Goal: Task Accomplishment & Management: Complete application form

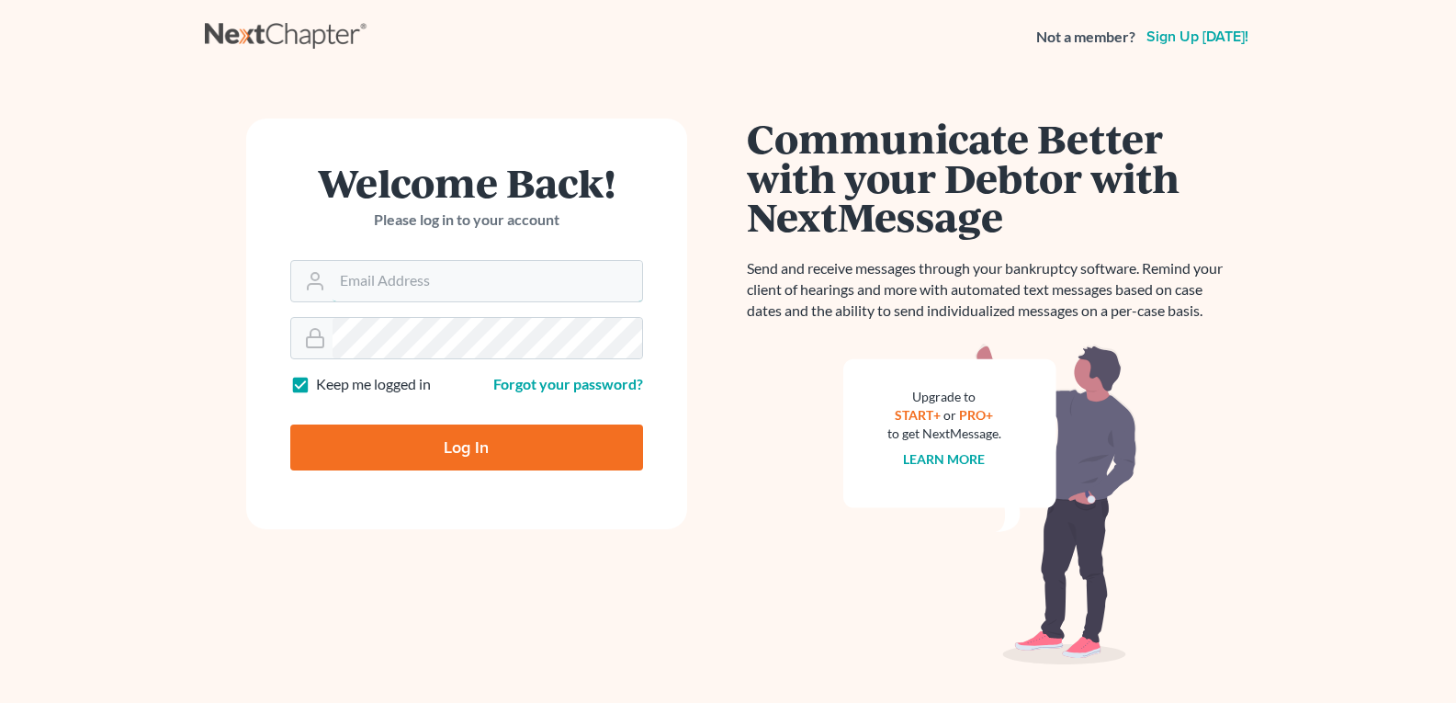
type input "[EMAIL_ADDRESS][DOMAIN_NAME]"
click at [454, 452] on input "Log In" at bounding box center [466, 447] width 353 height 46
type input "Thinking..."
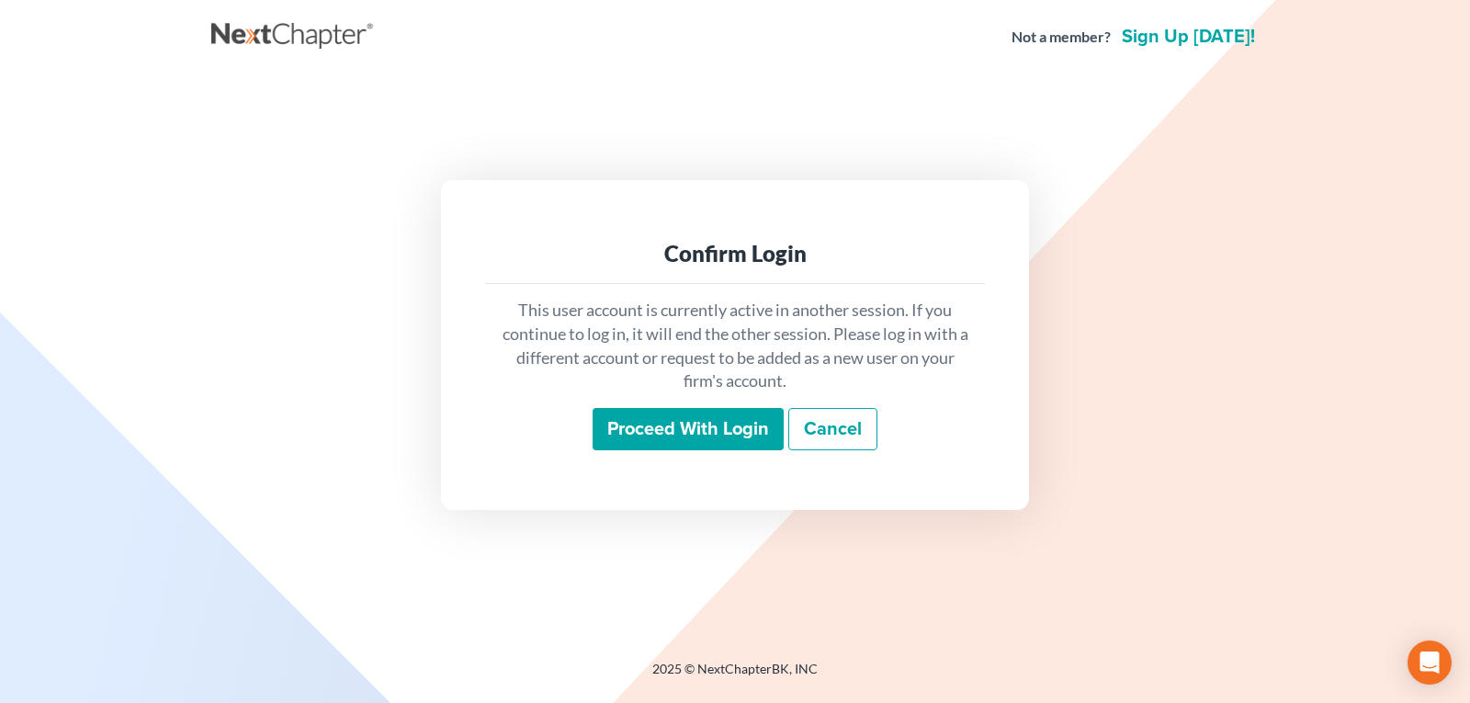
click at [695, 420] on input "Proceed with login" at bounding box center [688, 429] width 191 height 42
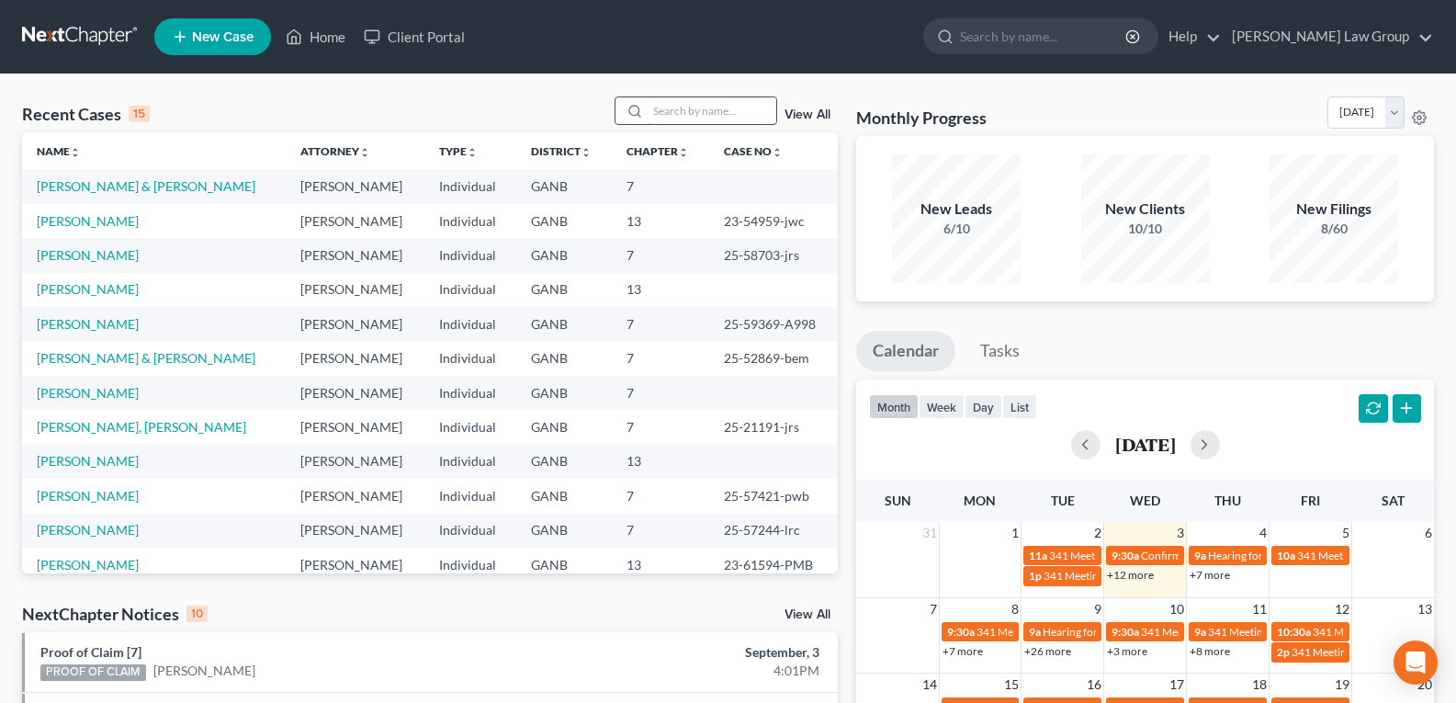
click at [704, 103] on input "search" at bounding box center [712, 110] width 129 height 27
type input "K"
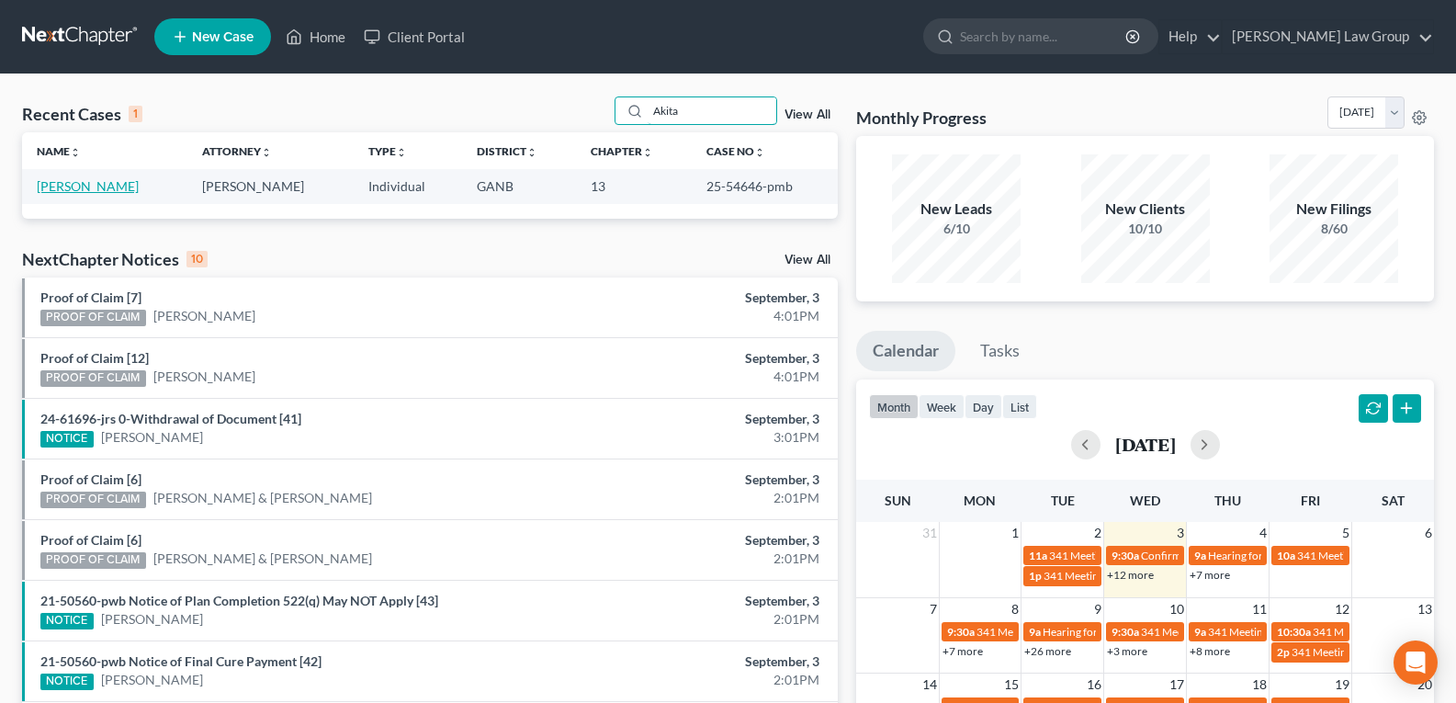
type input "Akita"
click at [91, 187] on link "[PERSON_NAME]" at bounding box center [88, 186] width 102 height 16
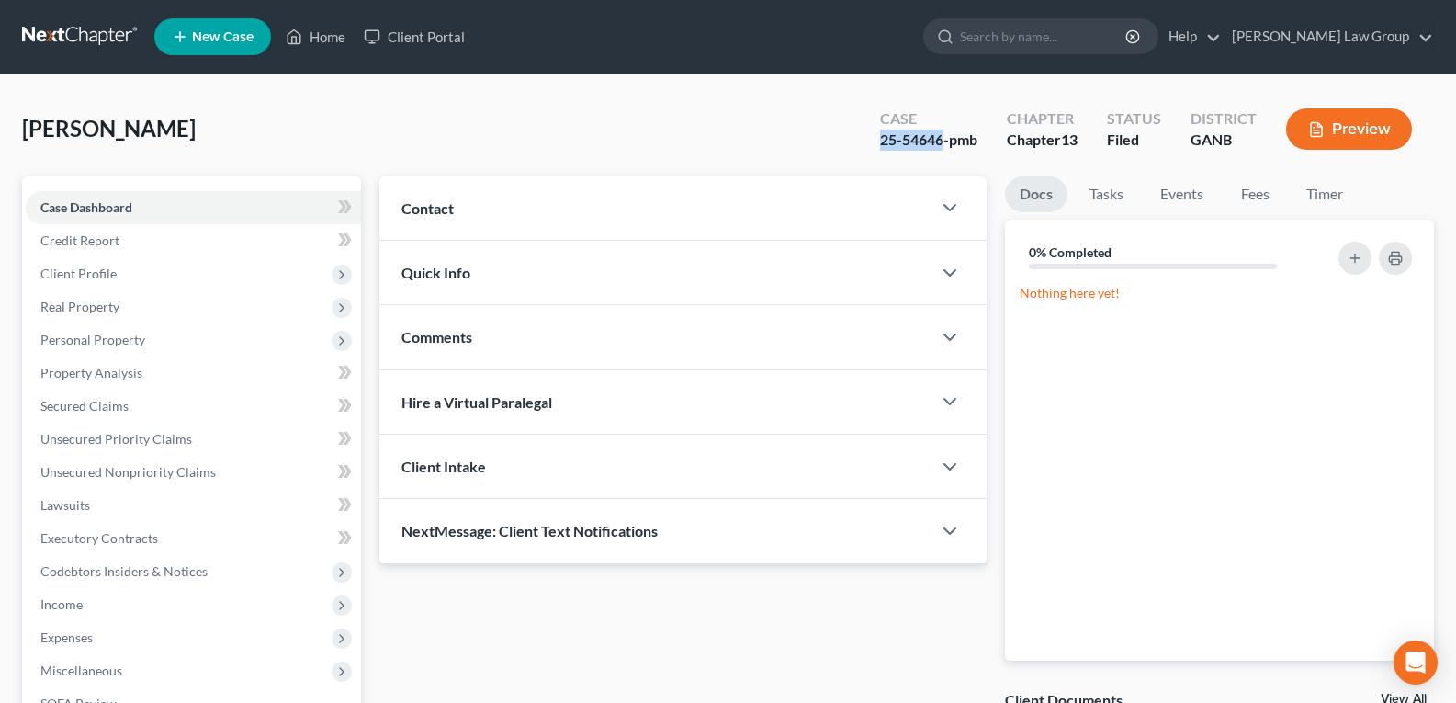
drag, startPoint x: 925, startPoint y: 143, endPoint x: 940, endPoint y: 143, distance: 14.7
click at [940, 143] on div "Case 25-54646-pmb Chapter Chapter 13 Status Filed District GANB Preview" at bounding box center [1146, 128] width 576 height 65
click at [579, 136] on div "[PERSON_NAME], Akita Upgraded Case 25-54646-pmb Chapter Chapter 13 Status Filed…" at bounding box center [728, 136] width 1412 height 80
drag, startPoint x: 321, startPoint y: 38, endPoint x: 438, endPoint y: 132, distance: 150.9
click at [321, 38] on link "Home" at bounding box center [316, 36] width 78 height 33
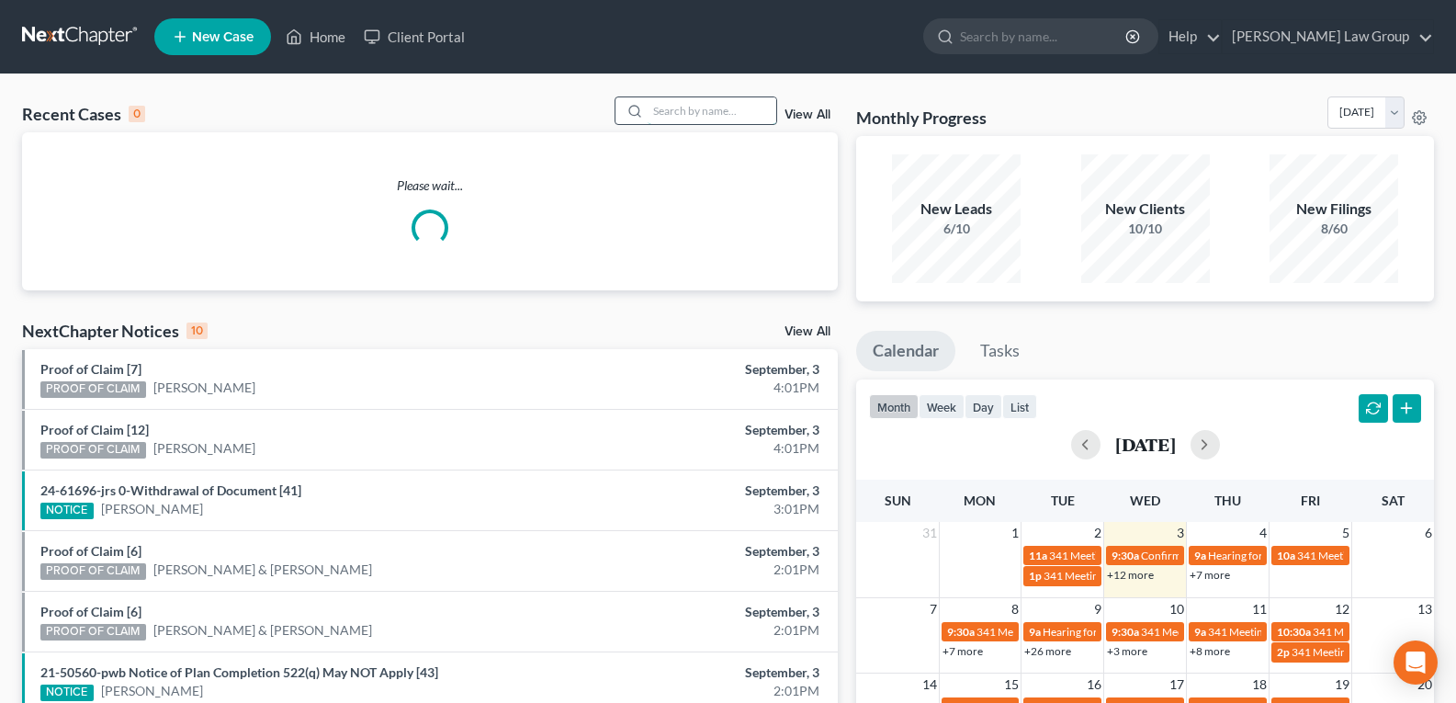
click at [666, 99] on input "search" at bounding box center [712, 110] width 129 height 27
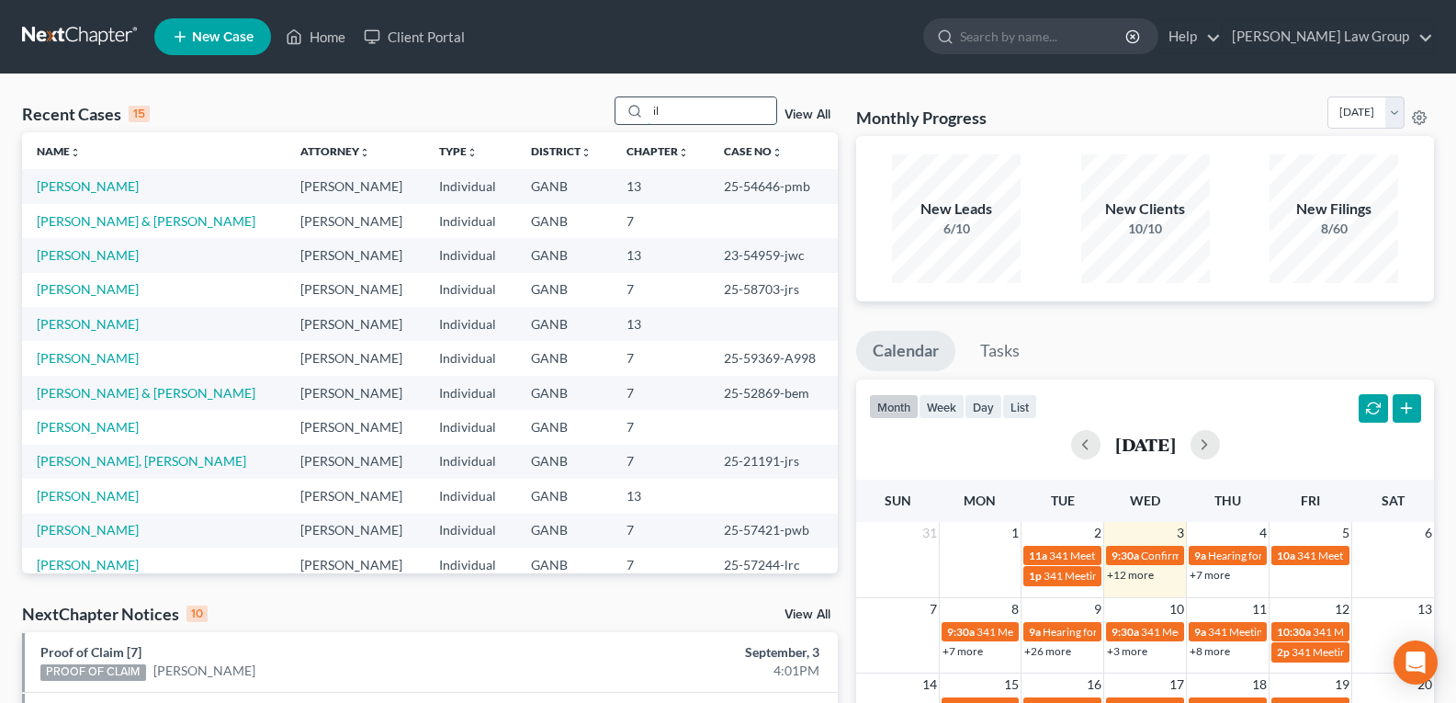
type input "i"
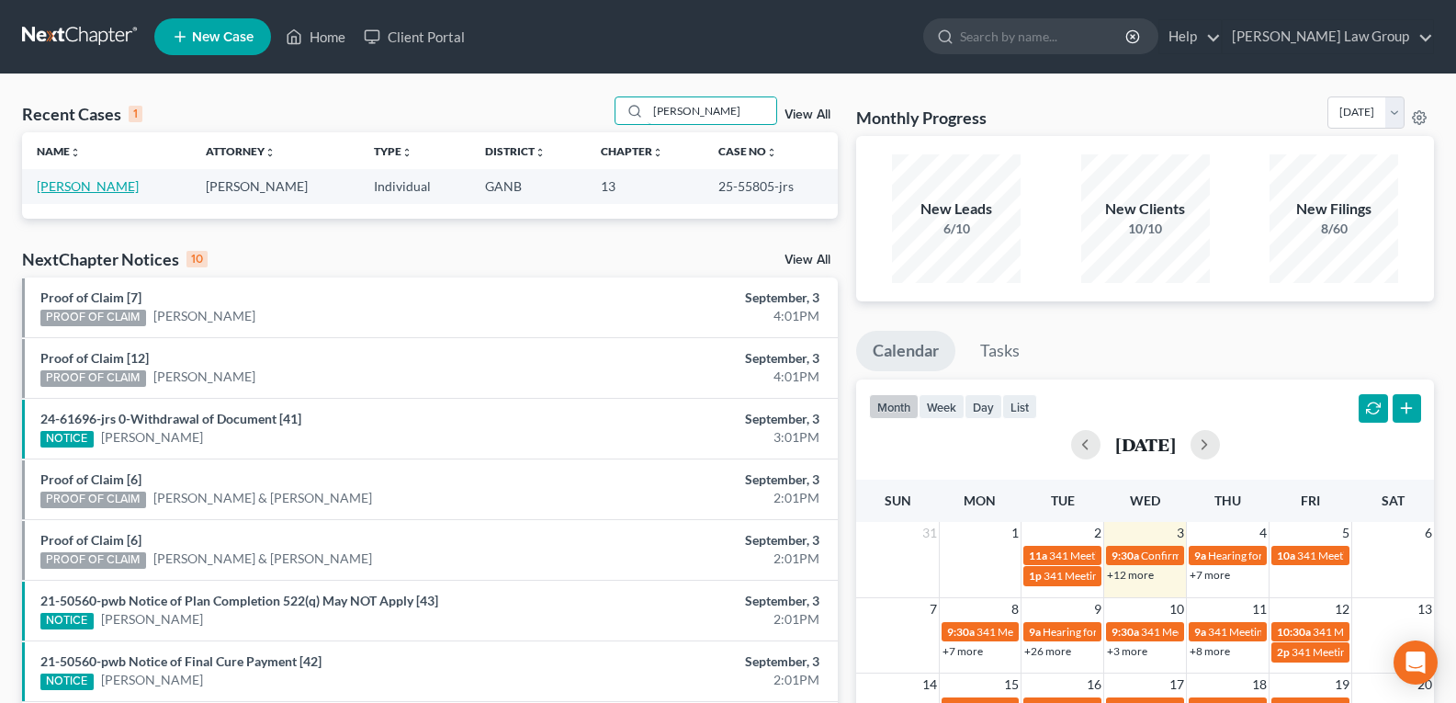
type input "[PERSON_NAME]"
click at [75, 188] on link "[PERSON_NAME]" at bounding box center [88, 186] width 102 height 16
select select "3"
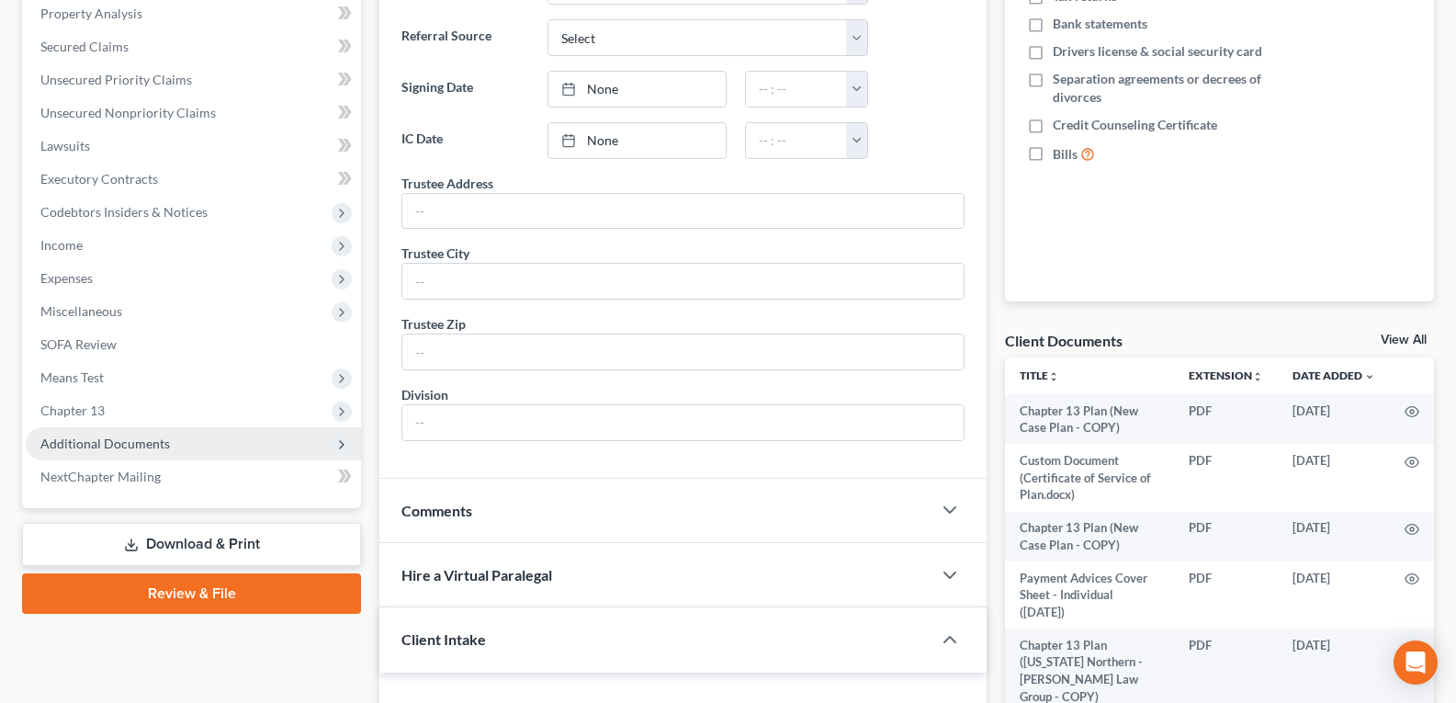
scroll to position [368, 0]
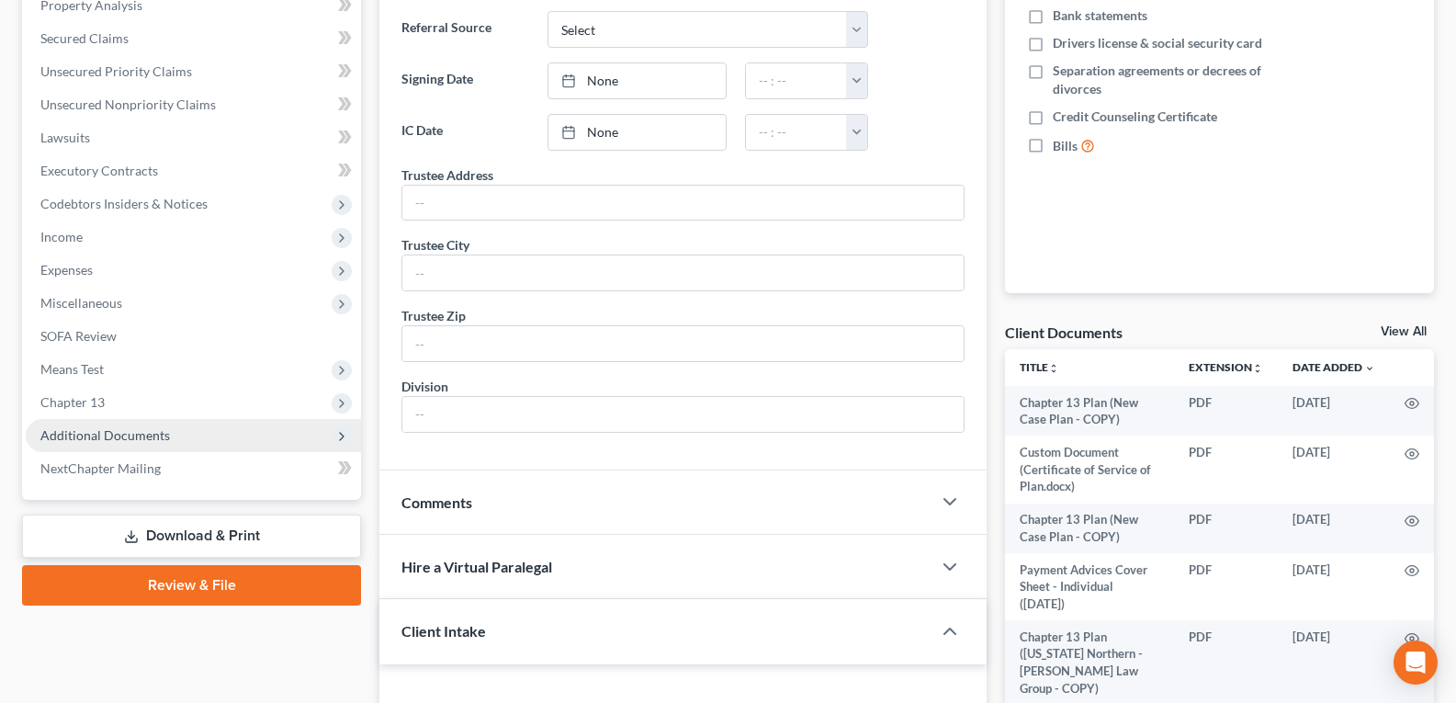
click at [128, 436] on span "Additional Documents" at bounding box center [105, 435] width 130 height 16
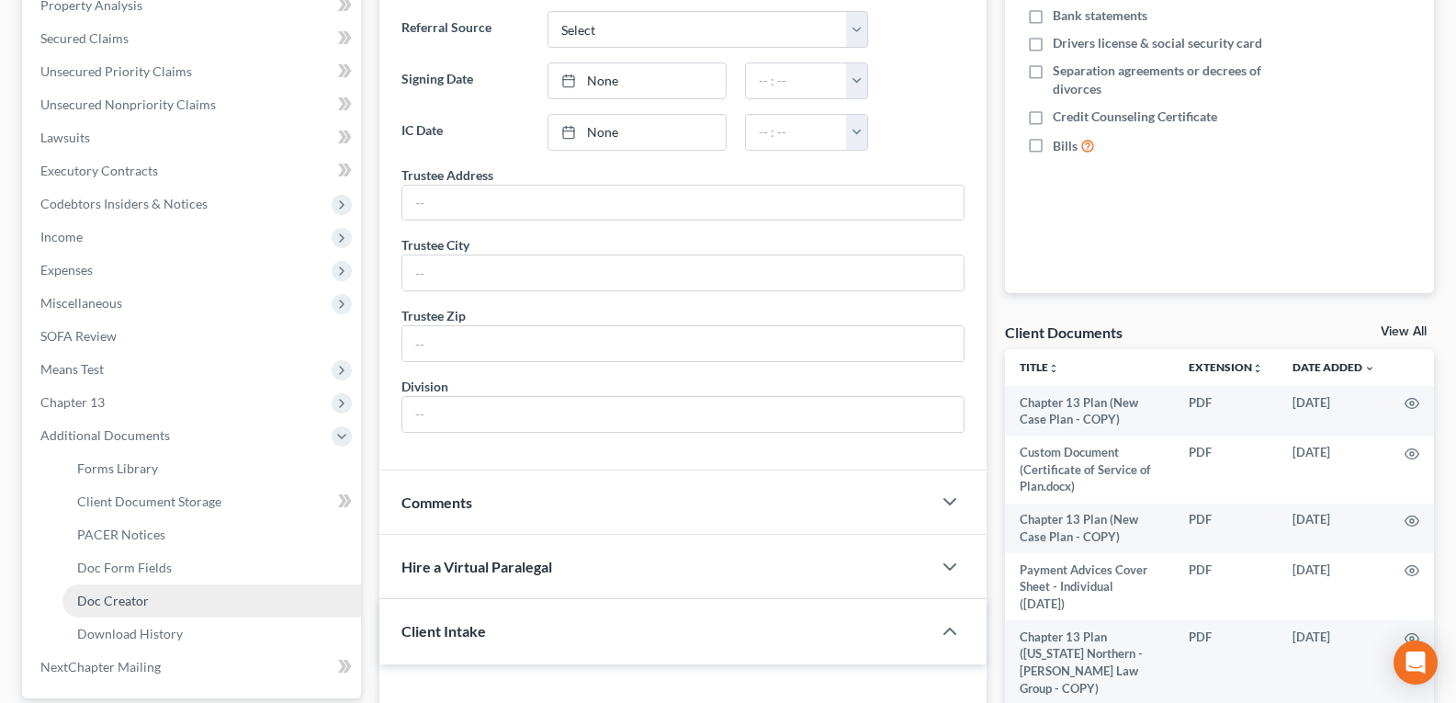
click at [127, 600] on span "Doc Creator" at bounding box center [113, 601] width 72 height 16
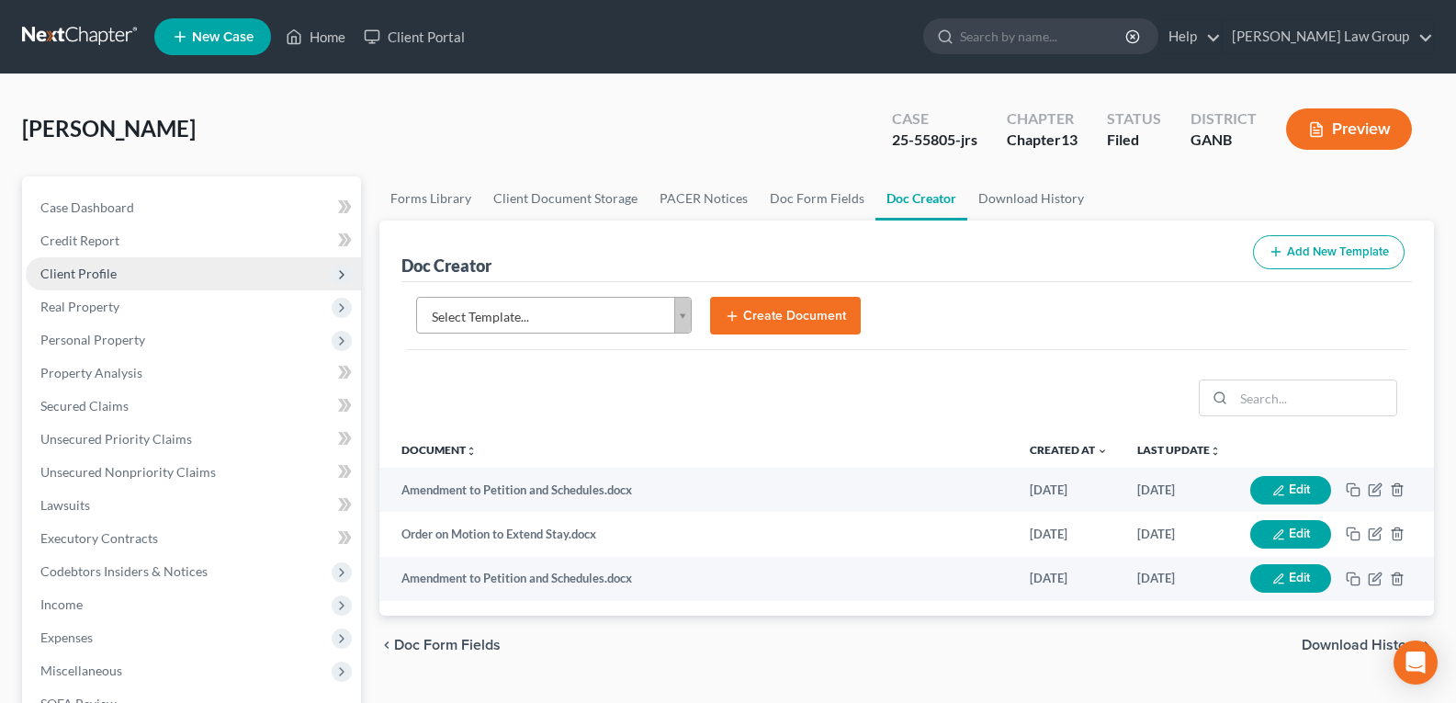
click at [76, 277] on span "Client Profile" at bounding box center [78, 274] width 76 height 16
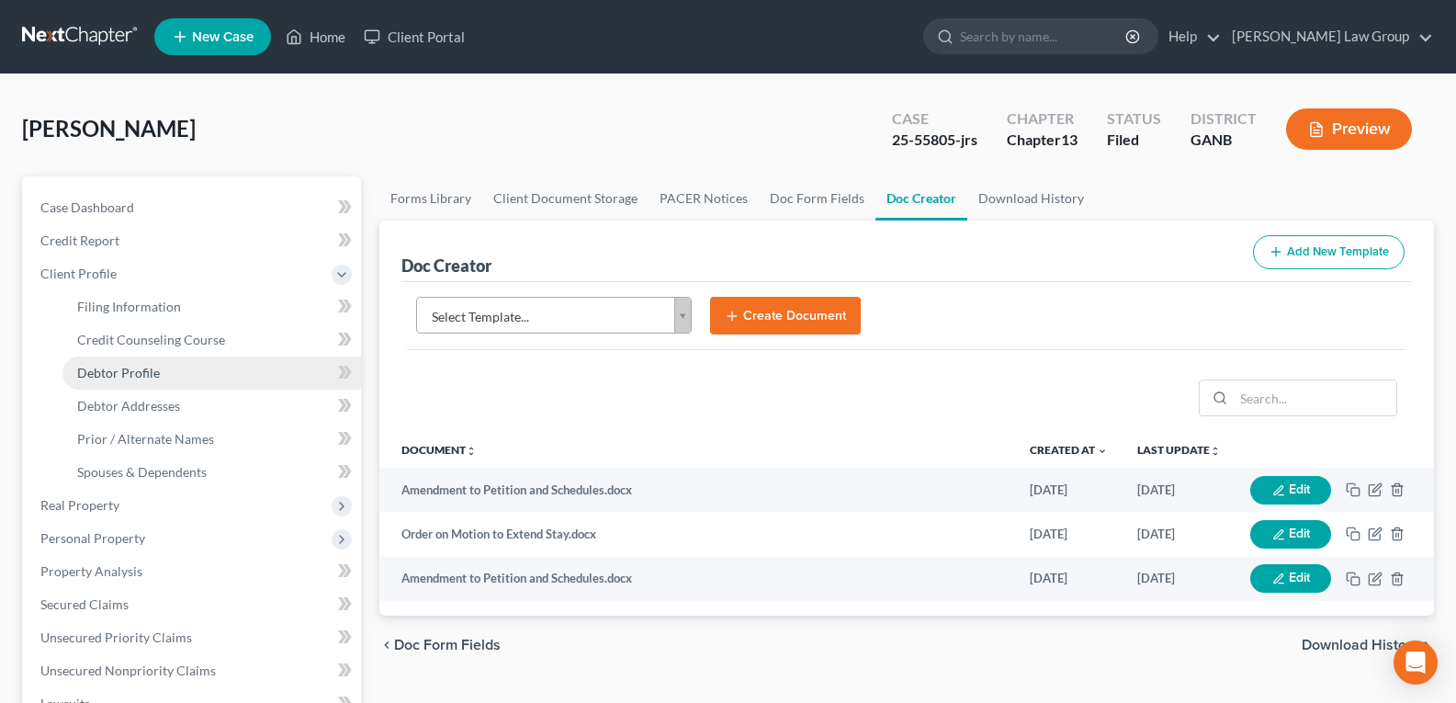
click at [103, 375] on span "Debtor Profile" at bounding box center [118, 373] width 83 height 16
select select "4"
select select "2"
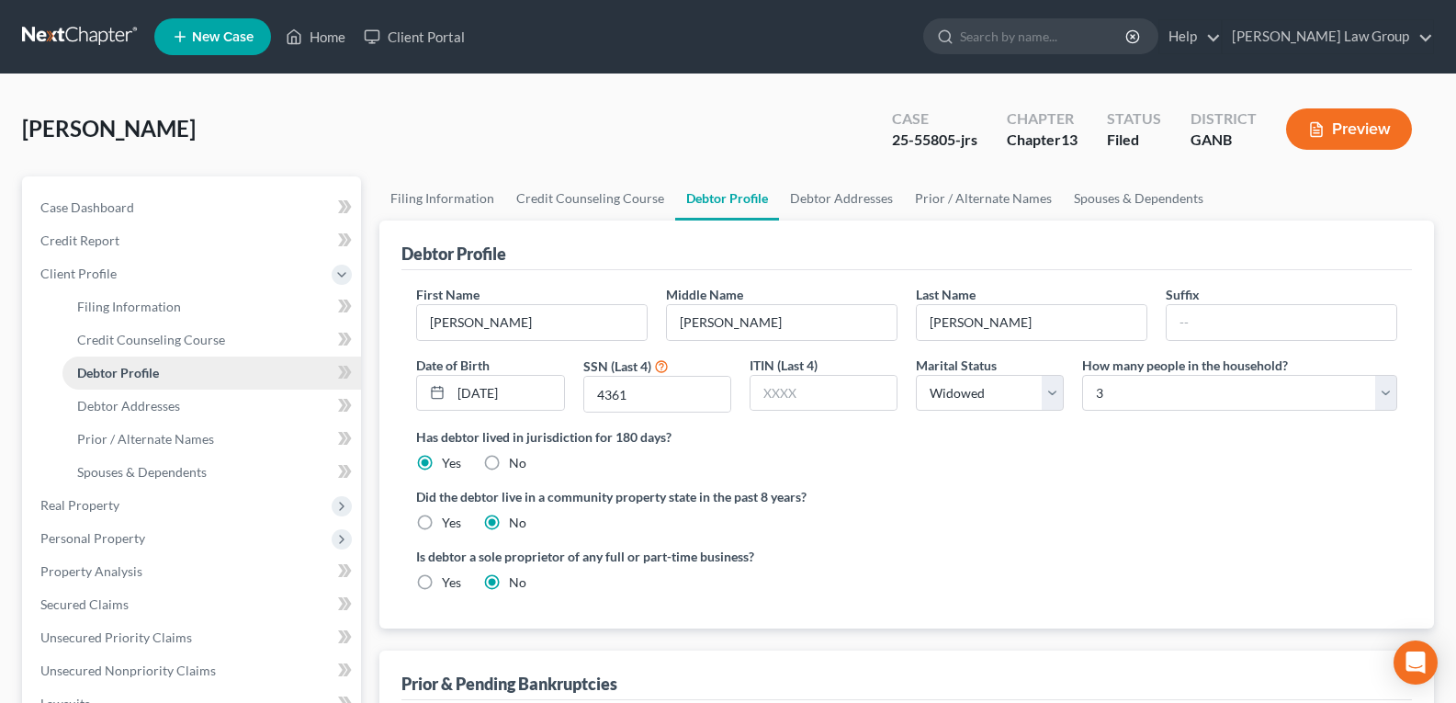
radio input "true"
click at [314, 46] on link "Home" at bounding box center [316, 36] width 78 height 33
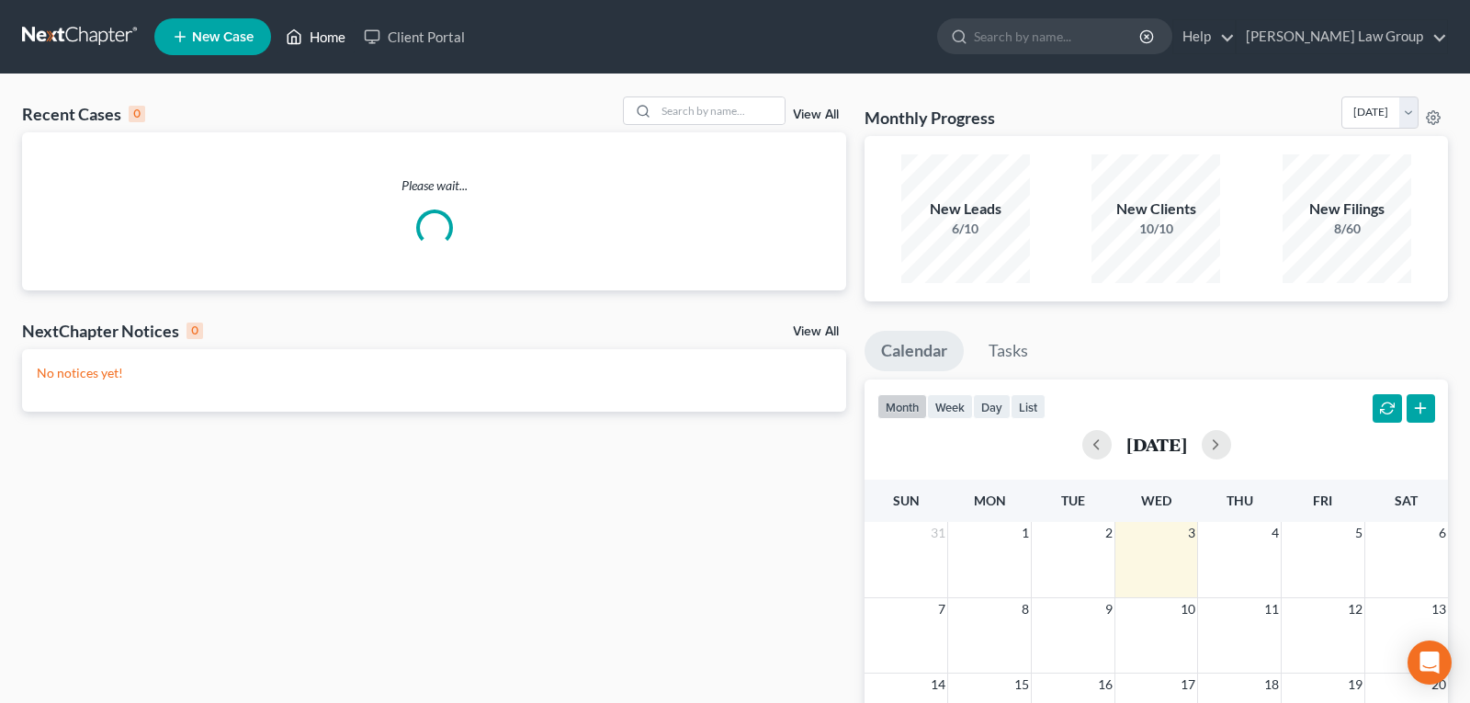
click at [315, 40] on link "Home" at bounding box center [316, 36] width 78 height 33
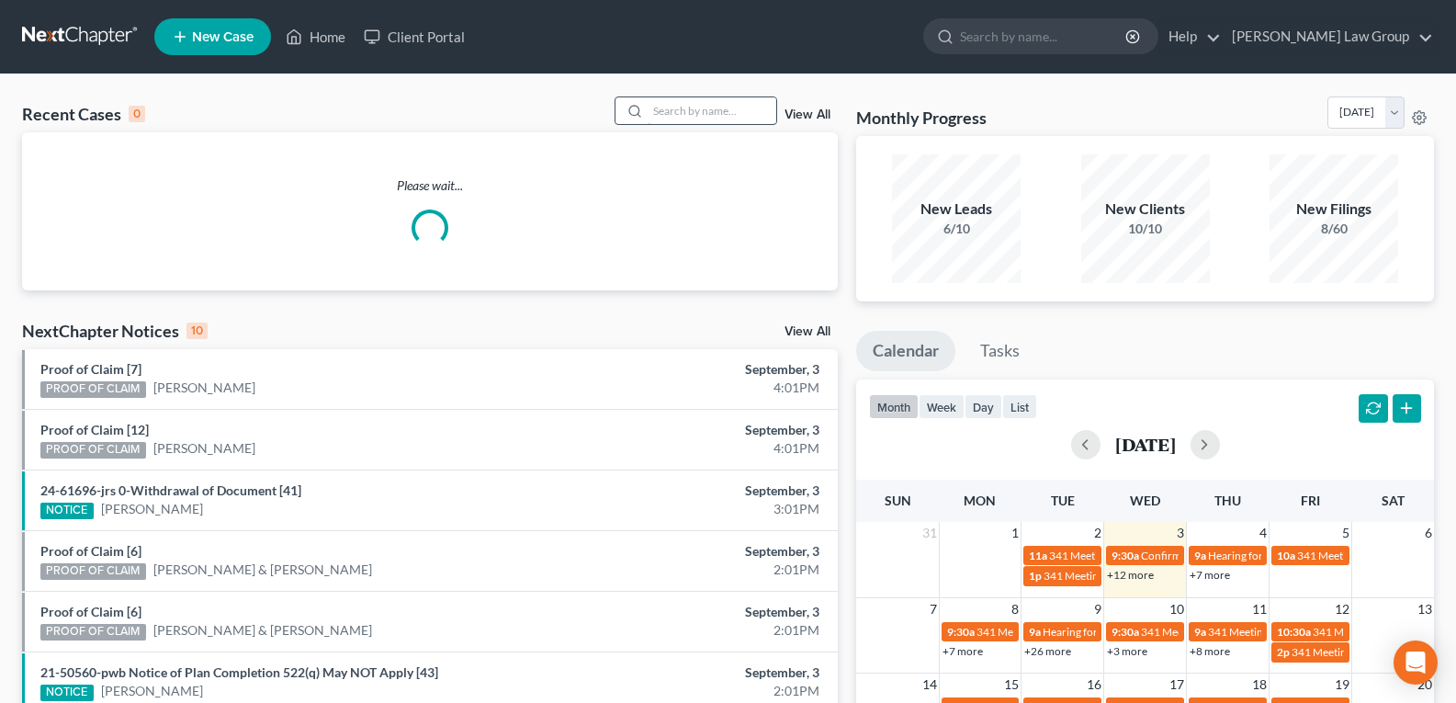
click at [660, 109] on input "search" at bounding box center [712, 110] width 129 height 27
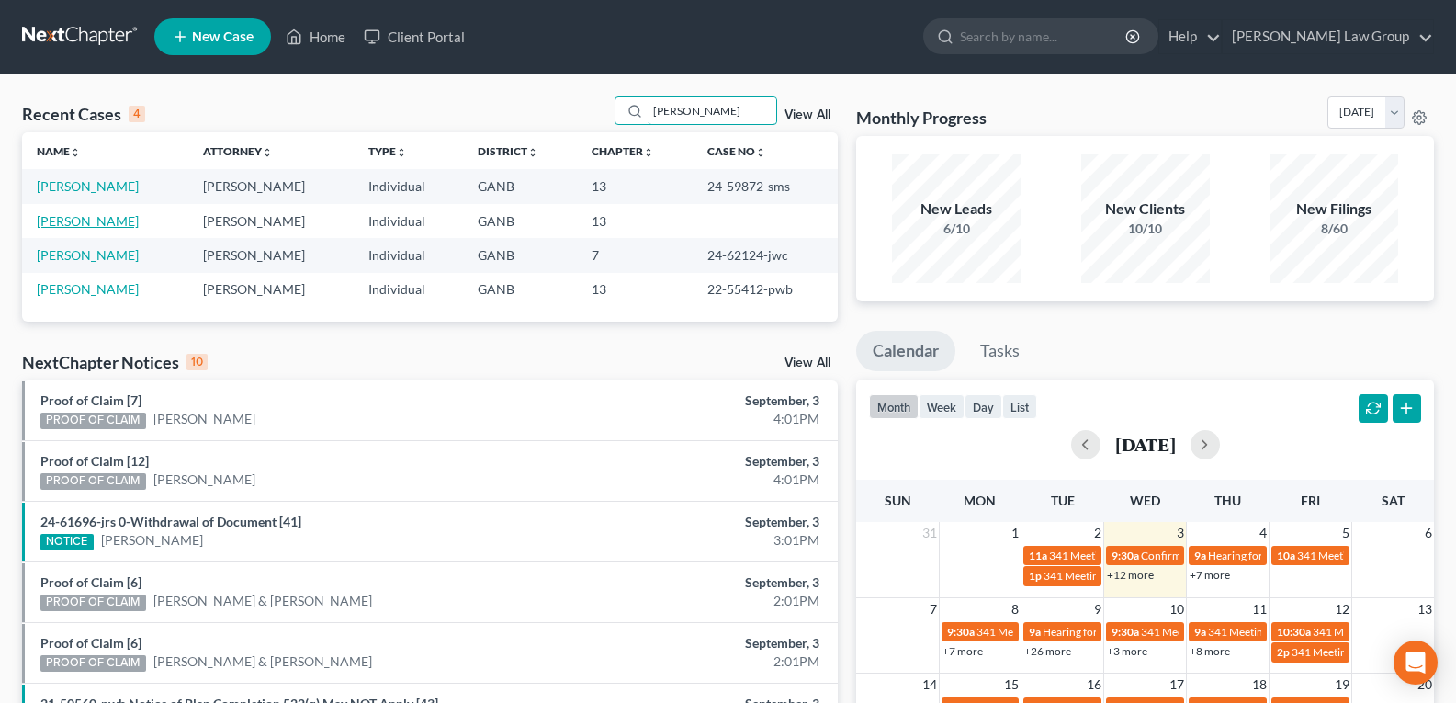
type input "[PERSON_NAME]"
click at [107, 225] on link "[PERSON_NAME]" at bounding box center [88, 221] width 102 height 16
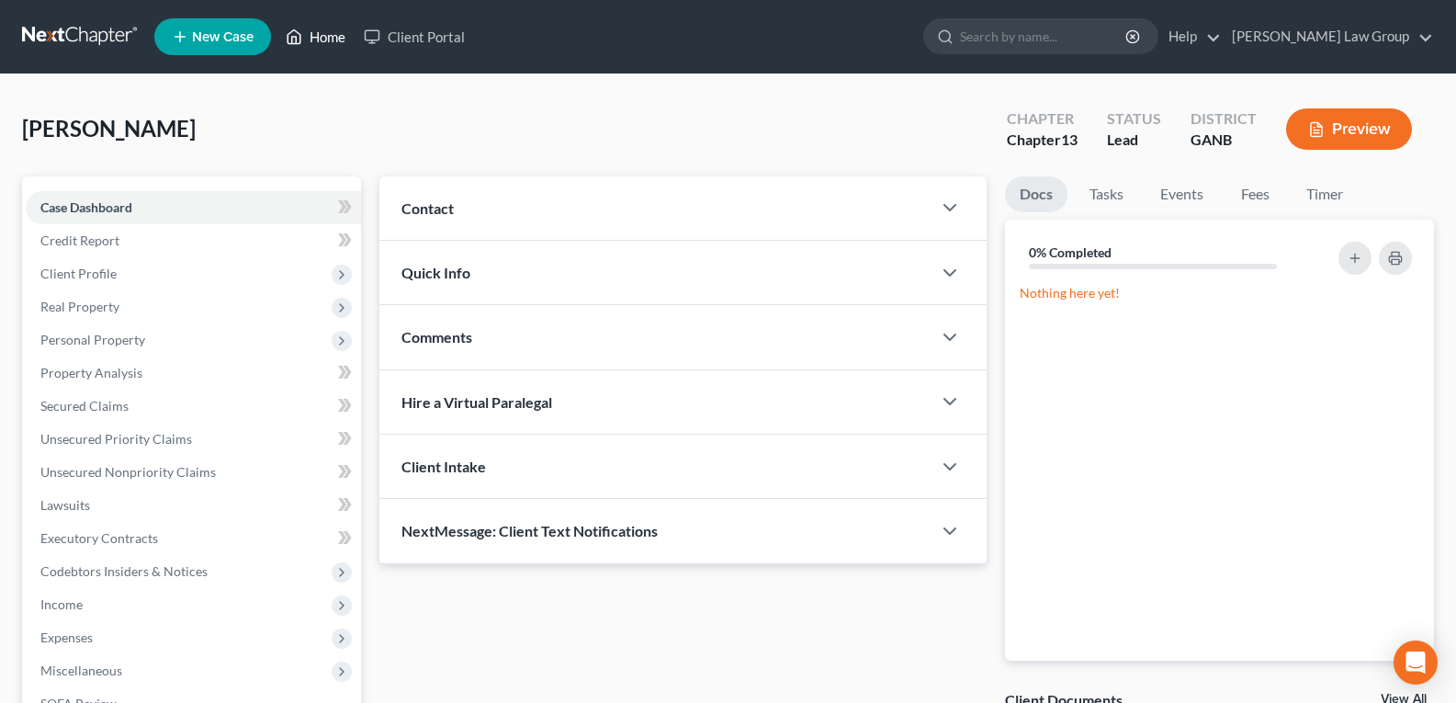
click at [301, 37] on icon at bounding box center [294, 37] width 13 height 14
click at [322, 48] on link "Home" at bounding box center [316, 36] width 78 height 33
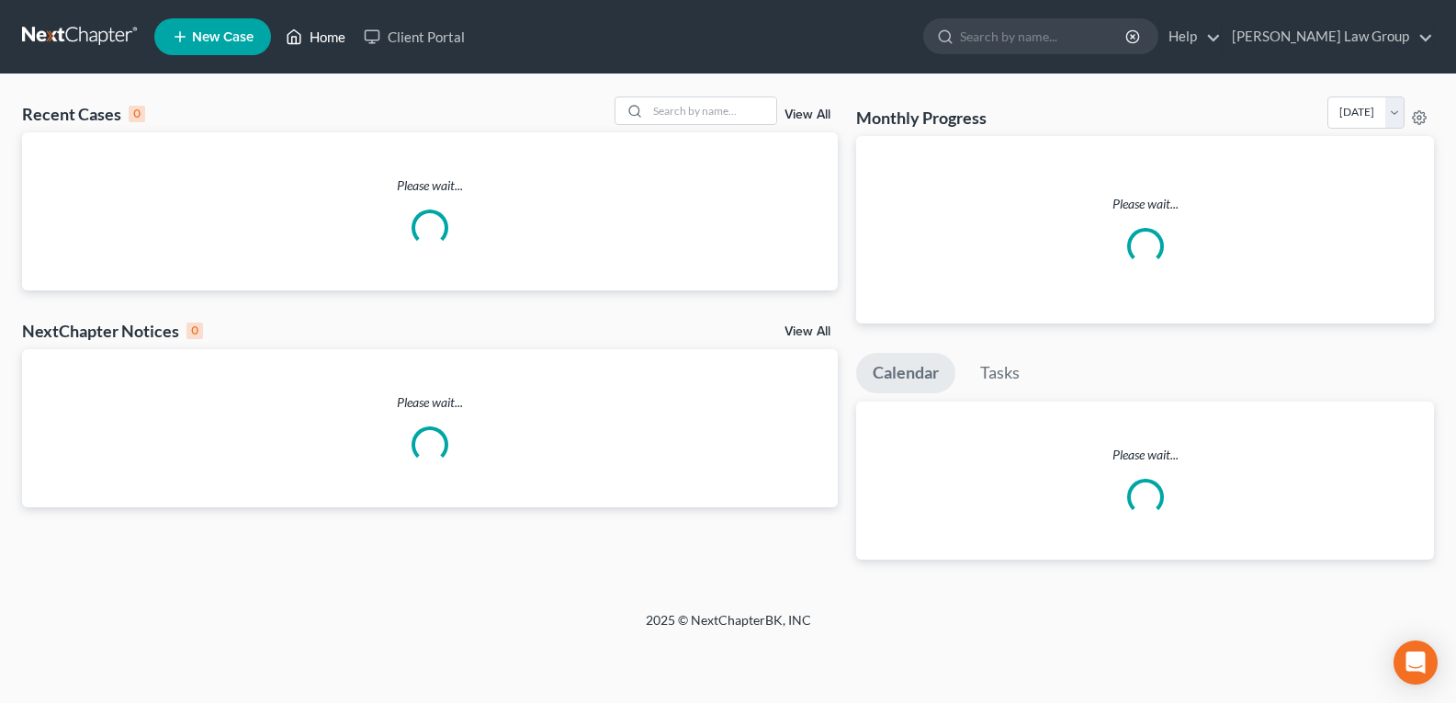
click at [322, 42] on link "Home" at bounding box center [316, 36] width 78 height 33
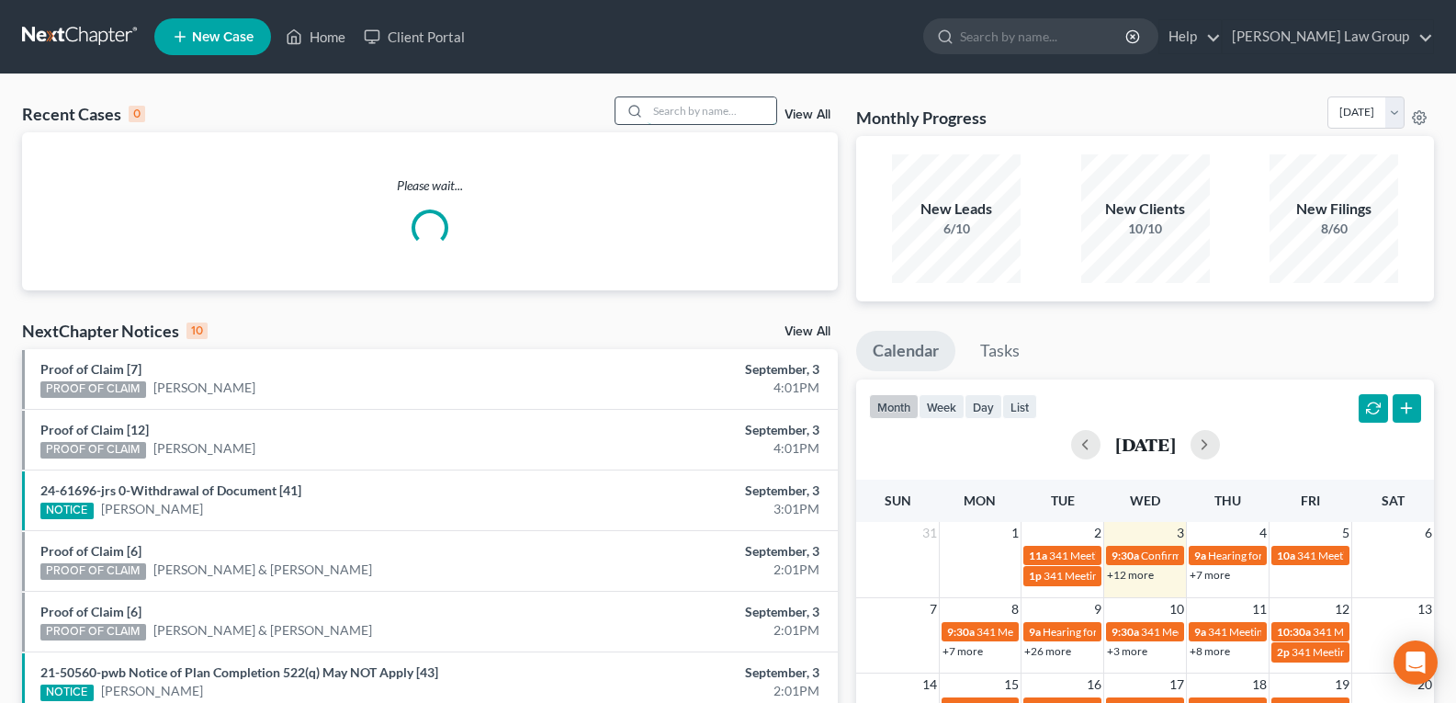
click at [694, 116] on input "search" at bounding box center [712, 110] width 129 height 27
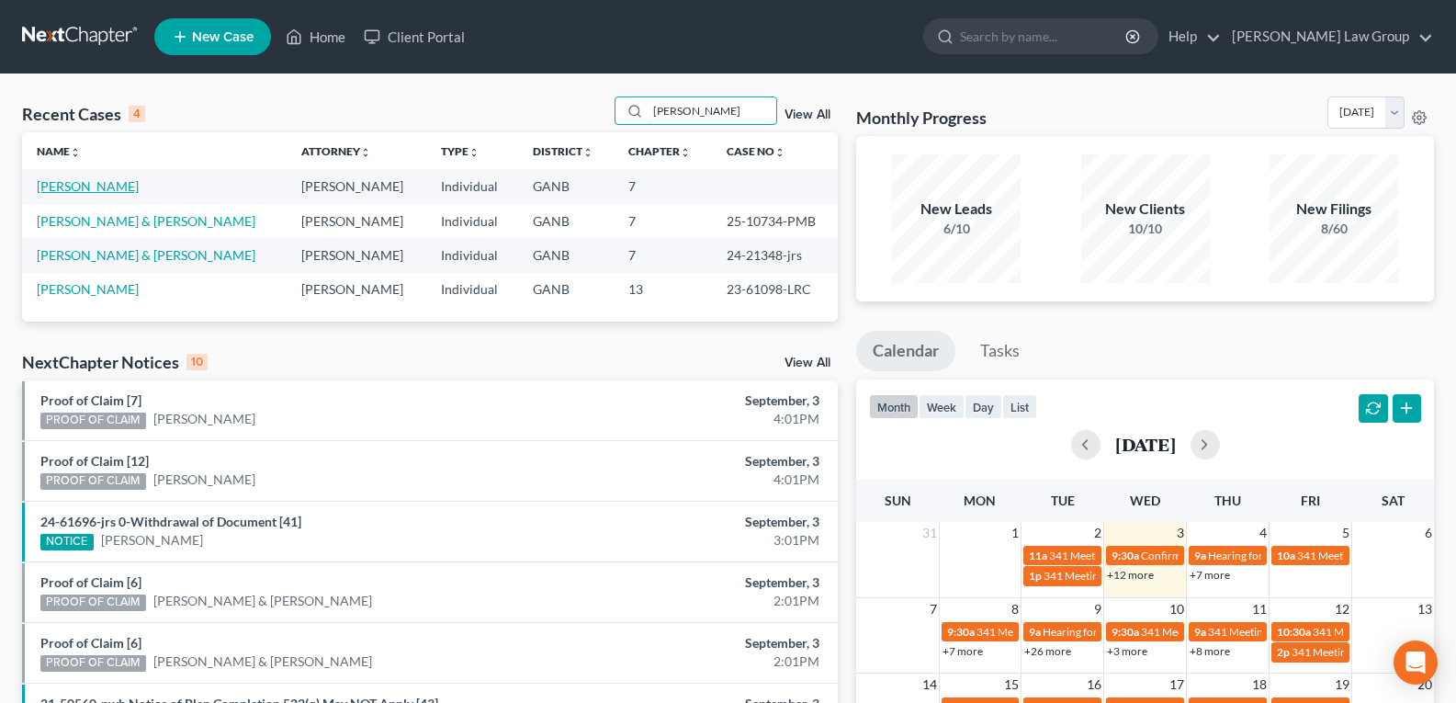
type input "[PERSON_NAME]"
click at [113, 188] on link "[PERSON_NAME]" at bounding box center [88, 186] width 102 height 16
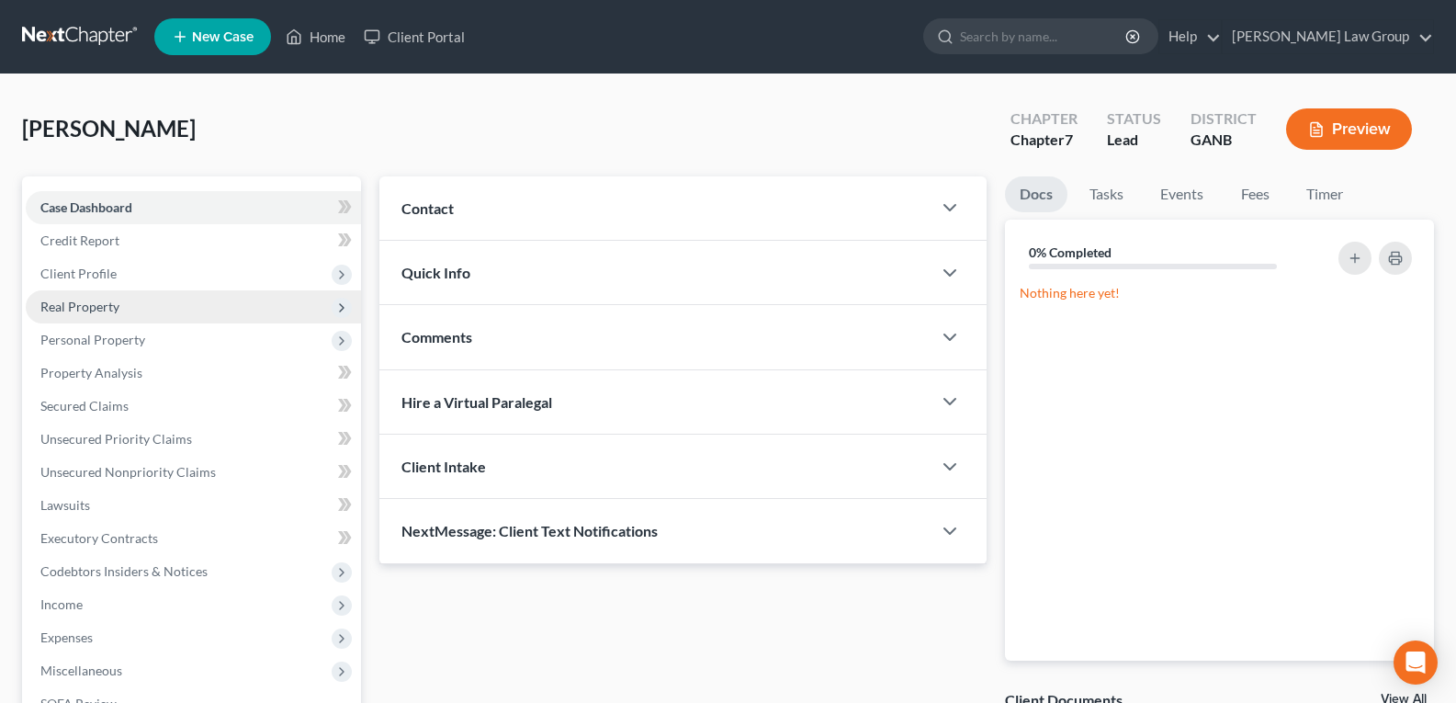
click at [66, 313] on span "Real Property" at bounding box center [79, 307] width 79 height 16
